Goal: Obtain resource: Download file/media

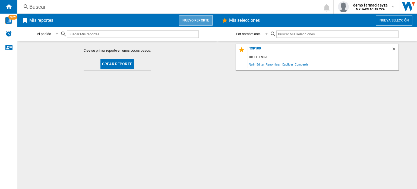
click at [203, 21] on button "Nuevo reporte" at bounding box center [196, 20] width 34 height 10
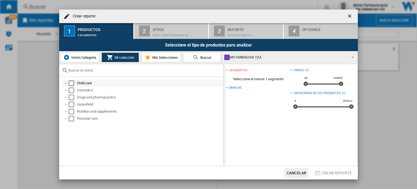
click at [66, 83] on div at bounding box center [65, 82] width 5 height 5
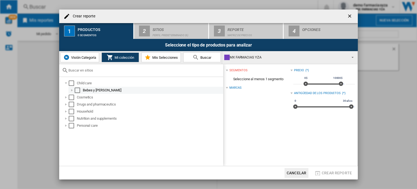
click at [72, 89] on div at bounding box center [71, 89] width 5 height 5
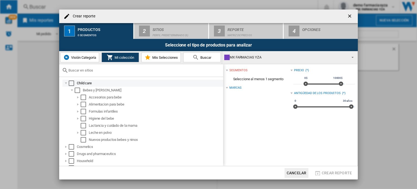
click at [66, 81] on div at bounding box center [65, 82] width 5 height 5
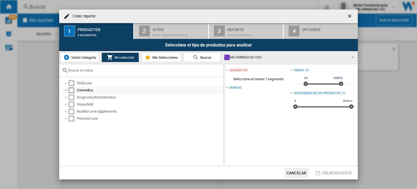
click at [66, 90] on div at bounding box center [65, 89] width 5 height 5
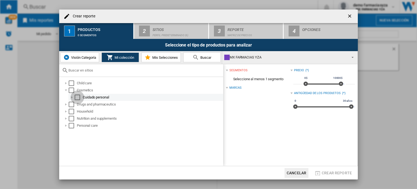
click at [78, 96] on div "Select" at bounding box center [77, 97] width 5 height 5
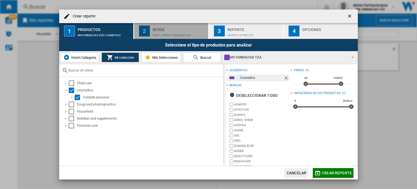
click at [177, 30] on div "Sitios" at bounding box center [180, 28] width 54 height 6
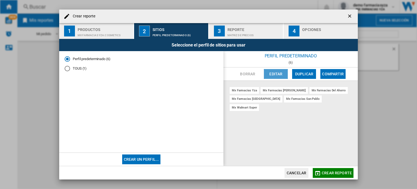
click at [276, 72] on button "Editar" at bounding box center [276, 74] width 24 height 10
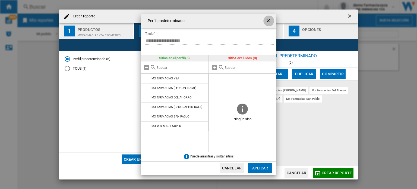
click at [267, 20] on ng-md-icon "getI18NText('BUTTONS.CLOSE_DIALOG')" at bounding box center [269, 21] width 7 height 7
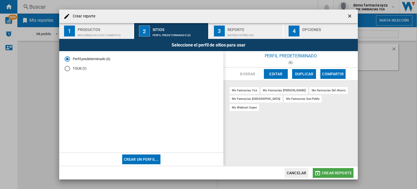
click at [332, 175] on button "Crear reporte" at bounding box center [333, 173] width 41 height 10
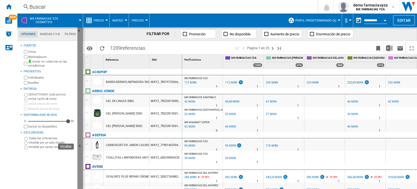
click at [79, 138] on button "Ocultar" at bounding box center [79, 146] width 5 height 238
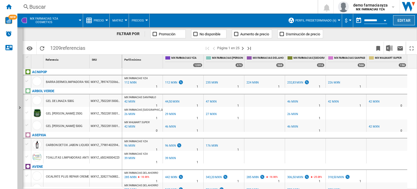
click at [401, 17] on button "Editar" at bounding box center [404, 20] width 22 height 10
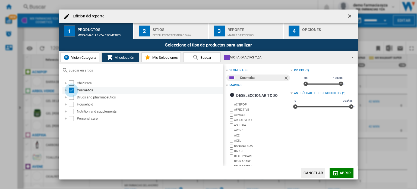
click at [71, 90] on div "Select" at bounding box center [71, 89] width 5 height 5
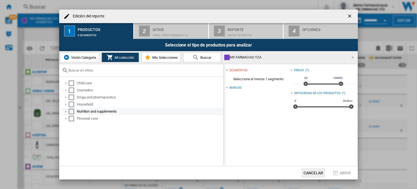
click at [65, 110] on div "Edición del ..." at bounding box center [65, 111] width 5 height 5
click at [66, 111] on div "Edición del ..." at bounding box center [65, 111] width 5 height 5
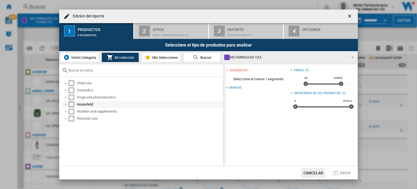
click at [65, 103] on div "Edición del ..." at bounding box center [65, 104] width 5 height 5
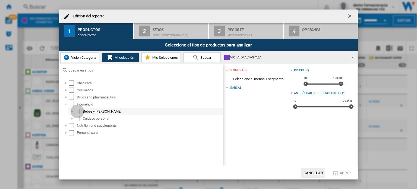
click at [77, 111] on div "Select" at bounding box center [77, 111] width 5 height 5
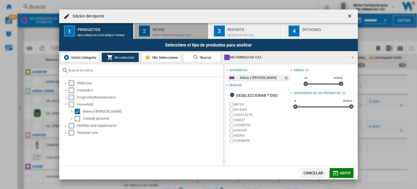
click at [171, 32] on div "Perfil predeterminado (6)" at bounding box center [180, 34] width 54 height 6
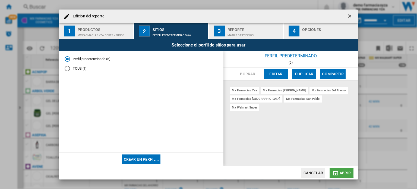
click at [346, 174] on span "Abrir" at bounding box center [345, 173] width 11 height 4
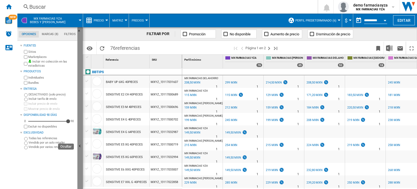
click at [78, 94] on button "Ocultar" at bounding box center [79, 146] width 5 height 238
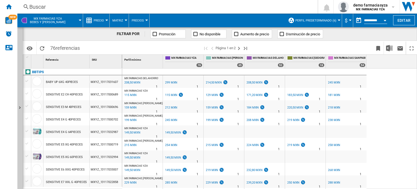
click at [120, 20] on span "Matriz" at bounding box center [117, 21] width 11 height 4
click at [101, 18] on md-backdrop at bounding box center [208, 94] width 417 height 189
click at [101, 19] on span "Precio" at bounding box center [99, 21] width 10 height 4
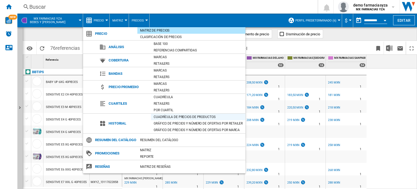
click at [167, 115] on div "Cuadrícula de precios de productos" at bounding box center [198, 116] width 95 height 5
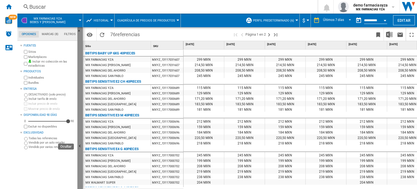
click at [79, 132] on button "Ocultar" at bounding box center [79, 146] width 5 height 238
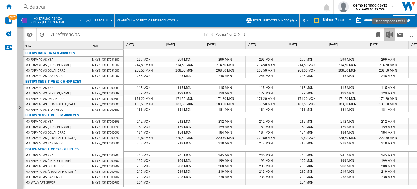
click at [391, 33] on img "Descargar en Excel" at bounding box center [389, 34] width 7 height 7
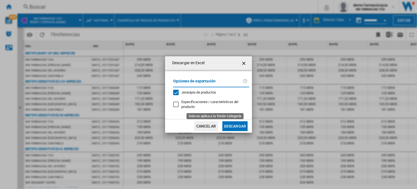
click at [213, 103] on span "Especificaciones / características del producto" at bounding box center [209, 104] width 57 height 9
click at [238, 126] on button "Descargar" at bounding box center [234, 126] width 25 height 10
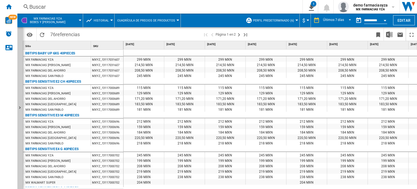
click at [112, 21] on div at bounding box center [111, 20] width 3 height 1
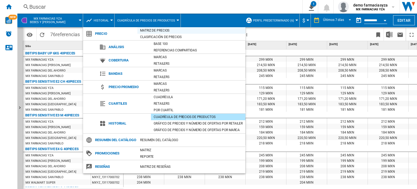
click at [158, 28] on div "Matriz de precios" at bounding box center [191, 30] width 108 height 5
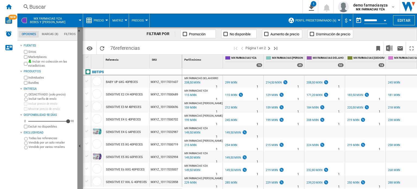
click at [81, 142] on button "Ocultar" at bounding box center [79, 146] width 5 height 238
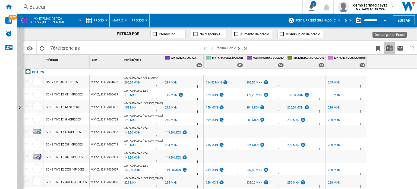
click at [388, 47] on img "Descargar en Excel" at bounding box center [389, 48] width 7 height 7
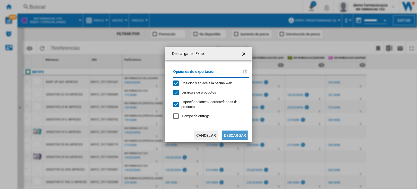
click at [238, 133] on button "Descargar" at bounding box center [234, 135] width 25 height 10
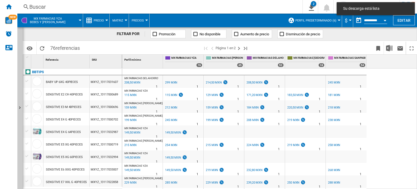
click at [390, 127] on div "MX FARMACIAS DEL AHORRO : MX FARMACIAS DEL AHORRO -30.3 % 208,50 MXN % N/A 1 MX…" at bounding box center [269, 128] width 295 height 121
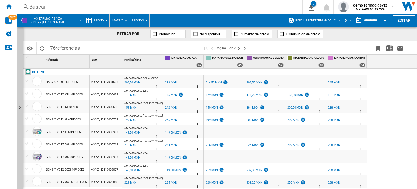
click at [105, 21] on div at bounding box center [106, 20] width 3 height 1
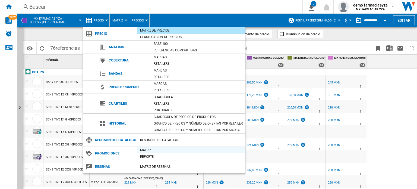
click at [159, 153] on div "Matriz" at bounding box center [191, 149] width 108 height 5
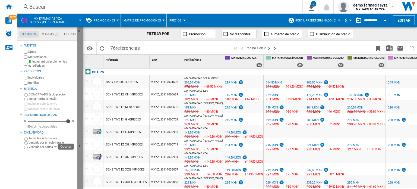
click at [81, 145] on ng-md-icon "Ocultar" at bounding box center [80, 146] width 7 height 7
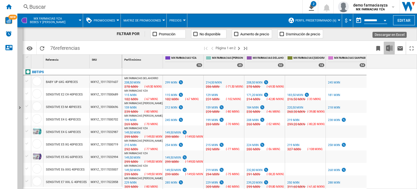
click at [390, 49] on img "Descargar en Excel" at bounding box center [389, 48] width 7 height 7
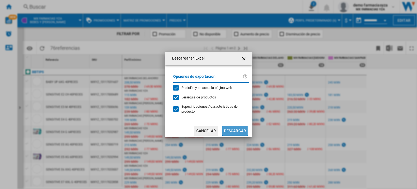
click at [236, 131] on button "Descargar" at bounding box center [234, 131] width 25 height 10
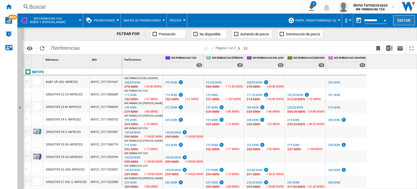
click at [407, 20] on button "Editar" at bounding box center [404, 20] width 22 height 10
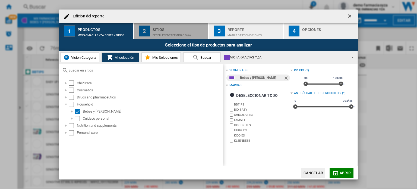
click at [175, 25] on button "2 Sitios Perfil predeterminado (6)" at bounding box center [171, 31] width 75 height 16
